Goal: Information Seeking & Learning: Learn about a topic

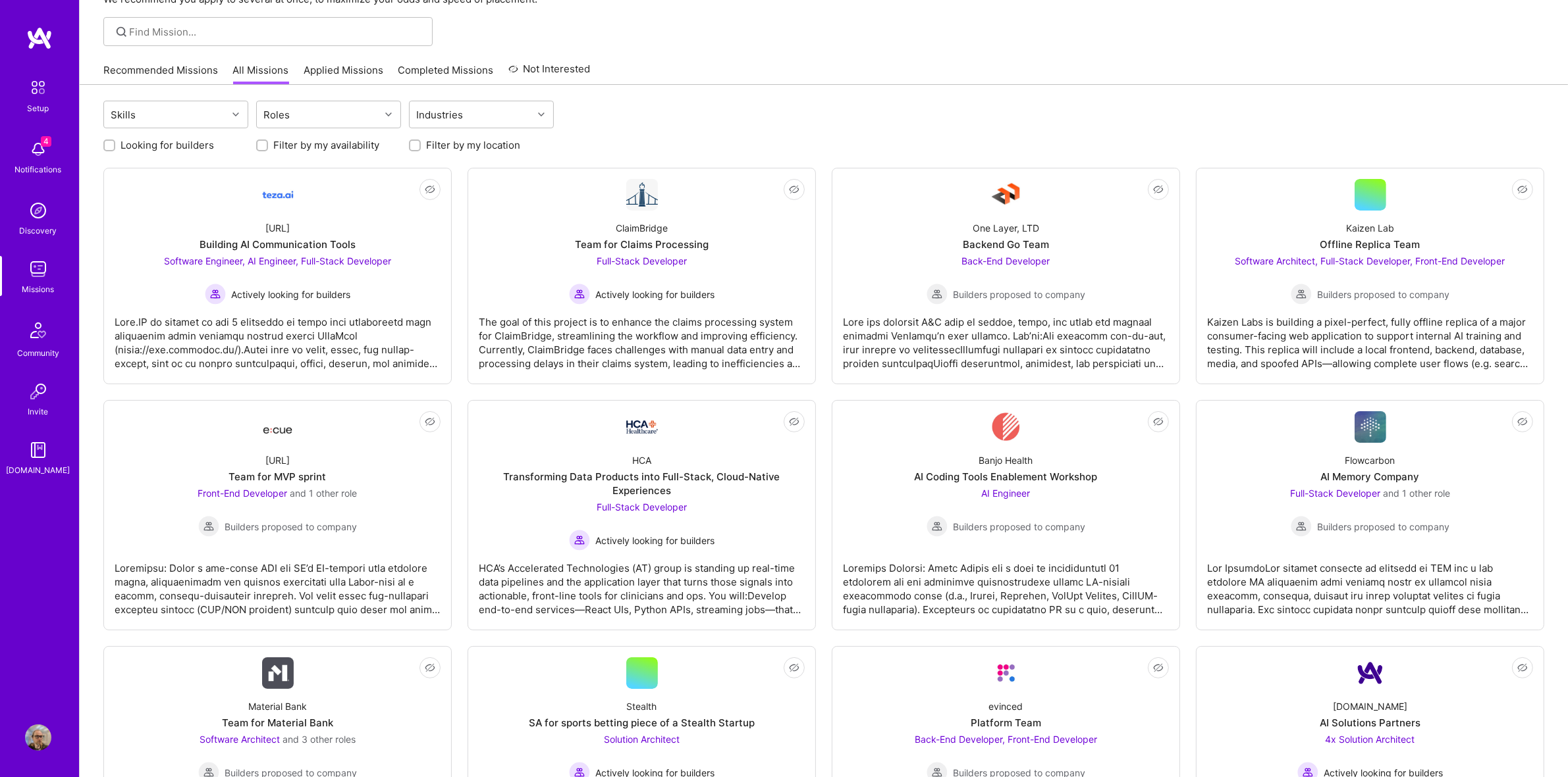
scroll to position [82, 0]
click at [328, 480] on div "[URL] Team for MVP sprint Front-End Developer and 1 other role Builders propose…" at bounding box center [277, 488] width 326 height 94
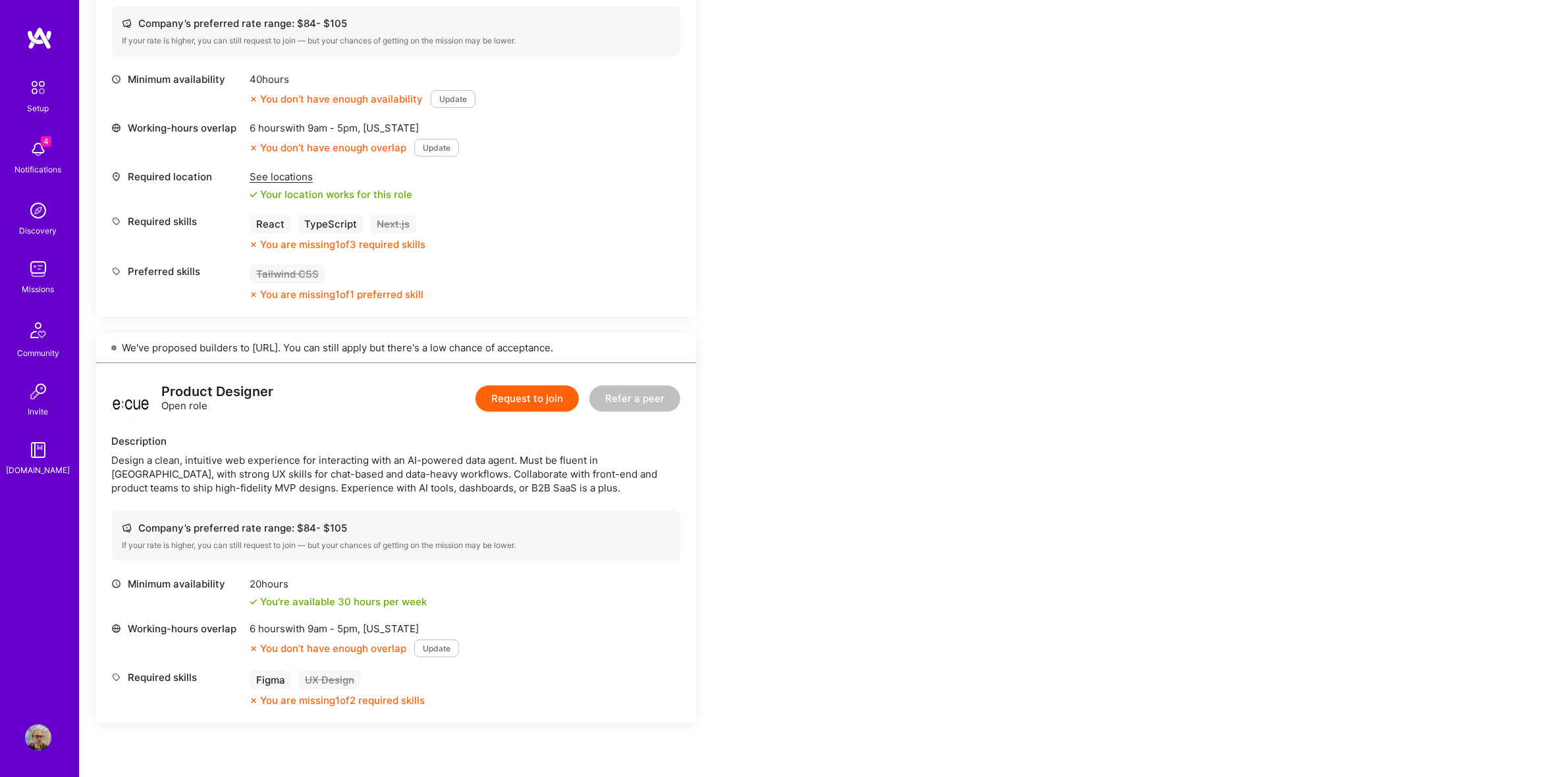
scroll to position [576, 0]
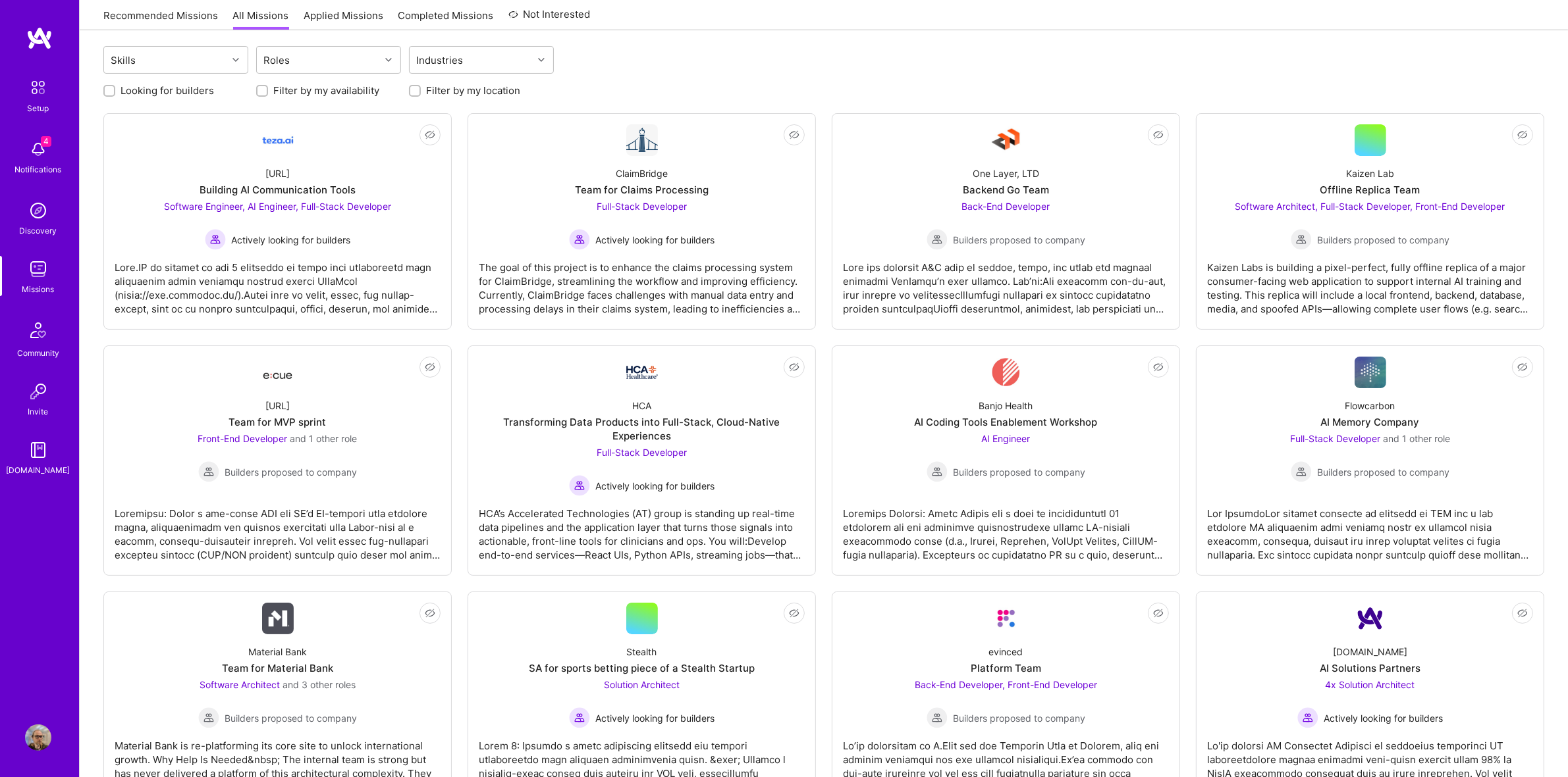
scroll to position [164, 0]
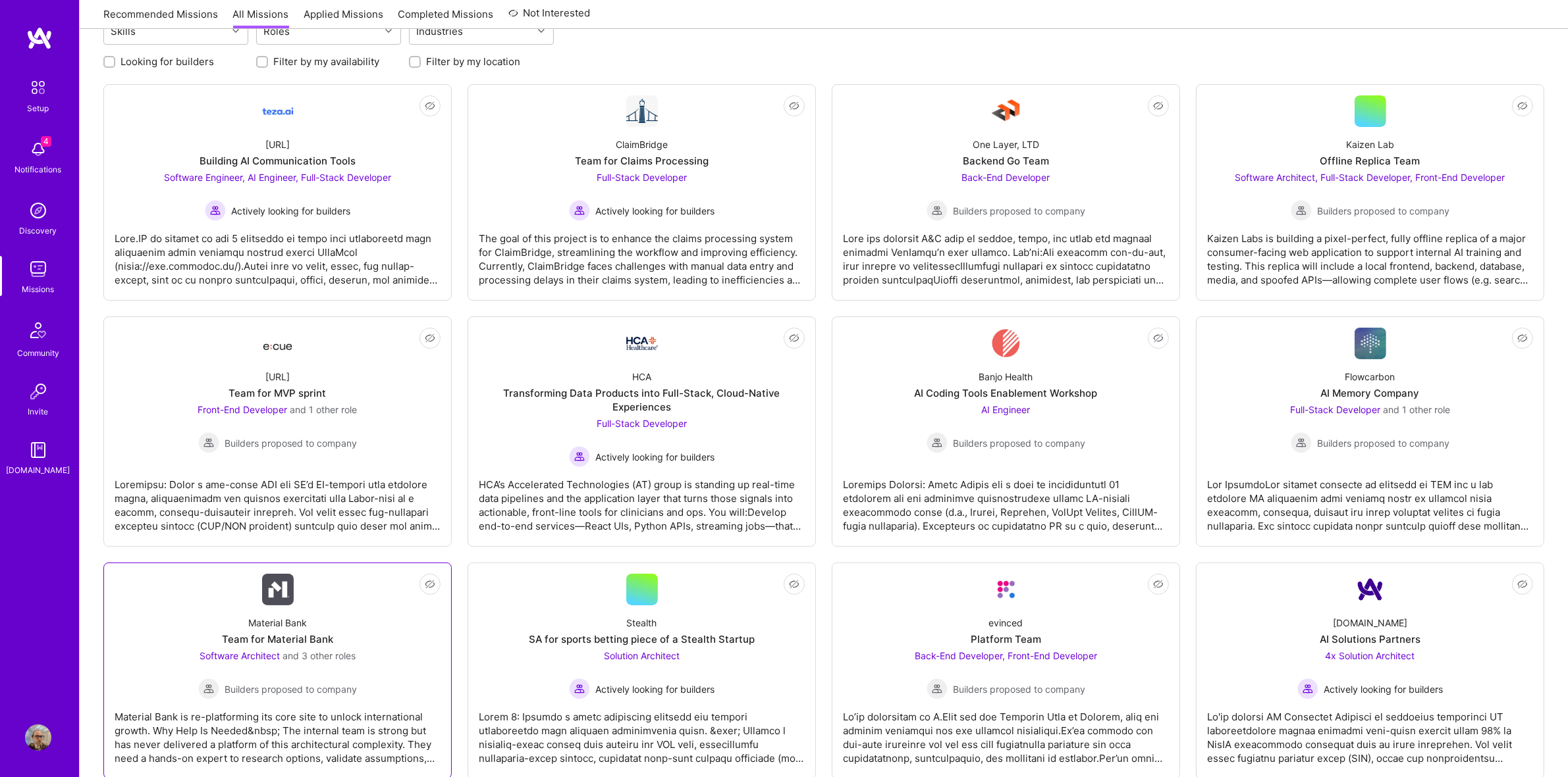
click at [370, 649] on div "Material Bank Team for Material Bank Software Architect and 3 other roles Build…" at bounding box center [277, 652] width 326 height 94
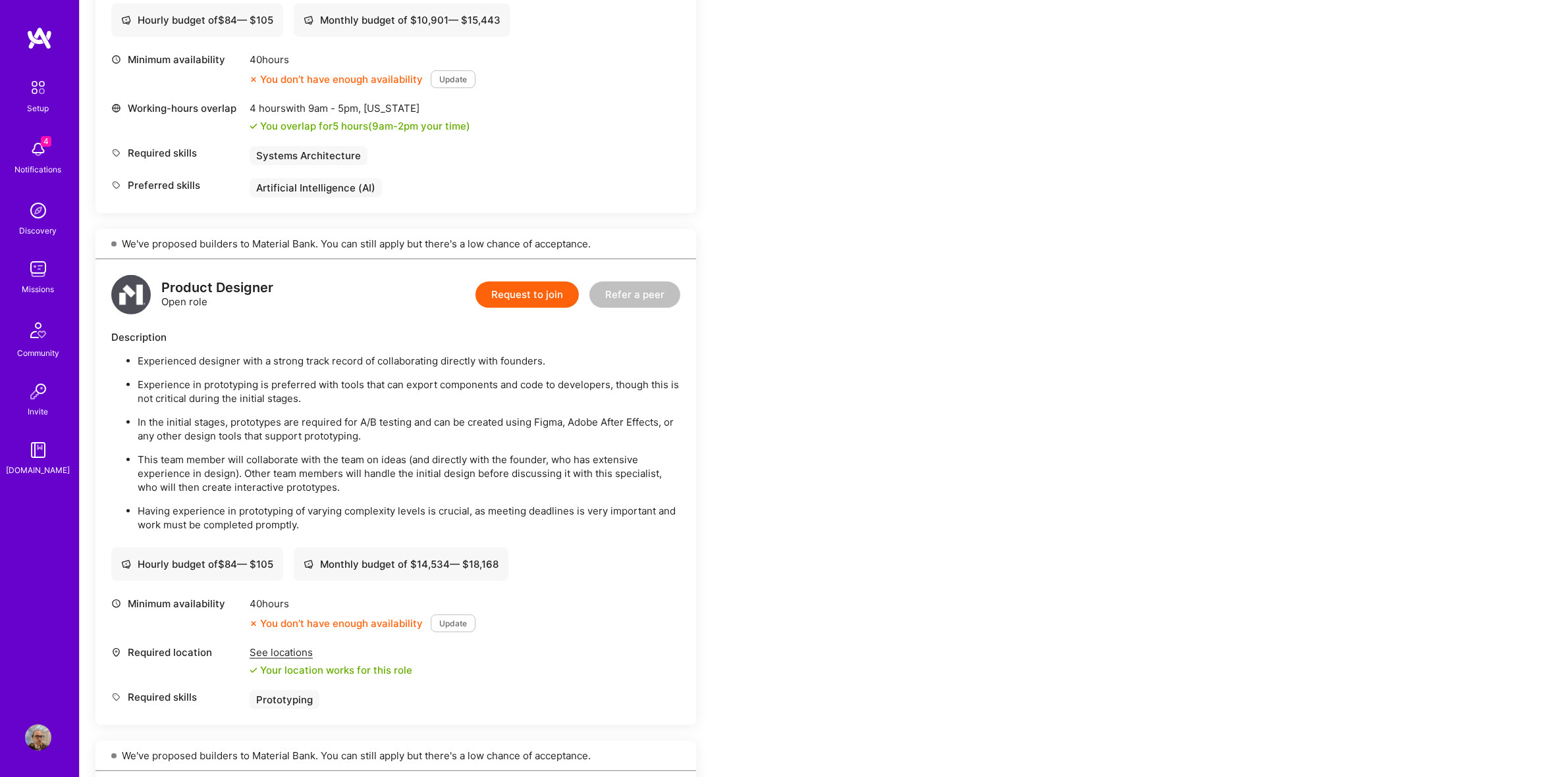
scroll to position [576, 0]
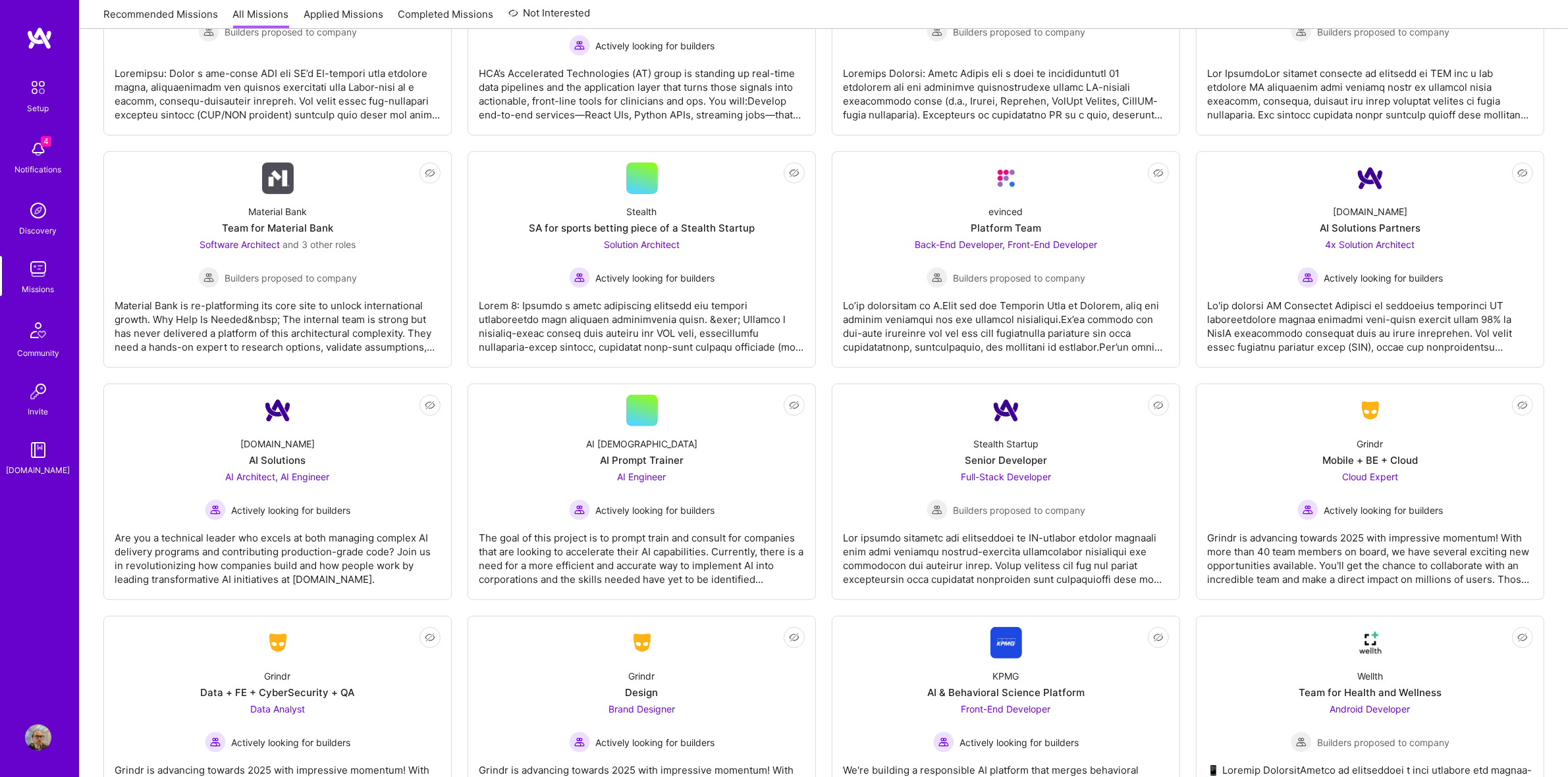
scroll to position [164, 0]
